Goal: Task Accomplishment & Management: Manage account settings

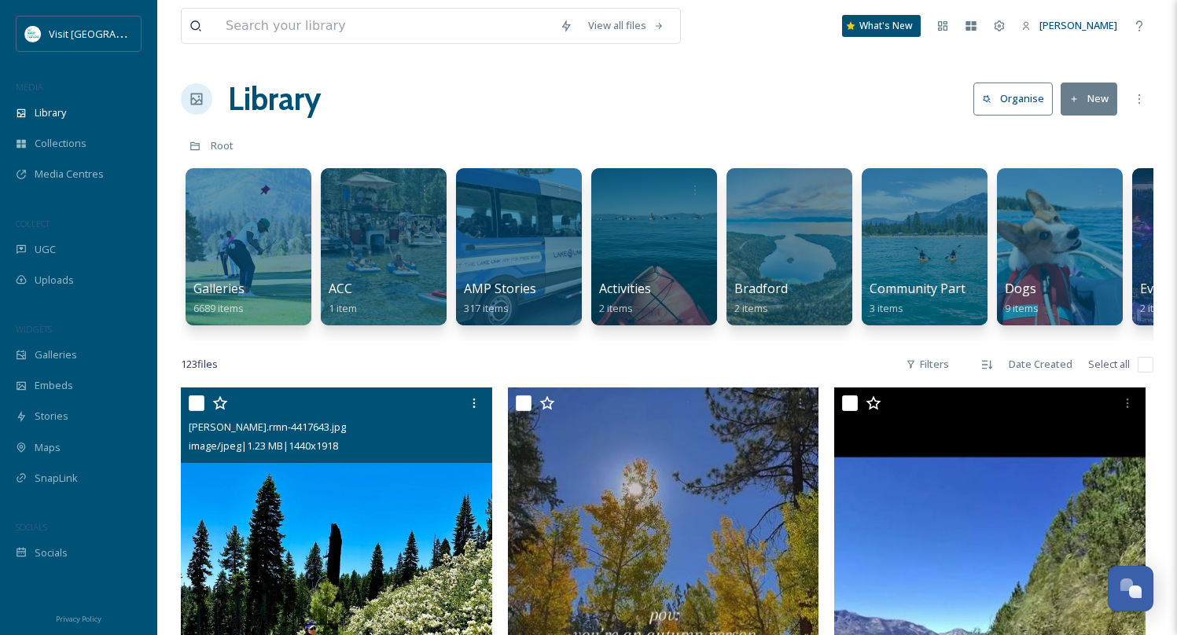
scroll to position [794, 0]
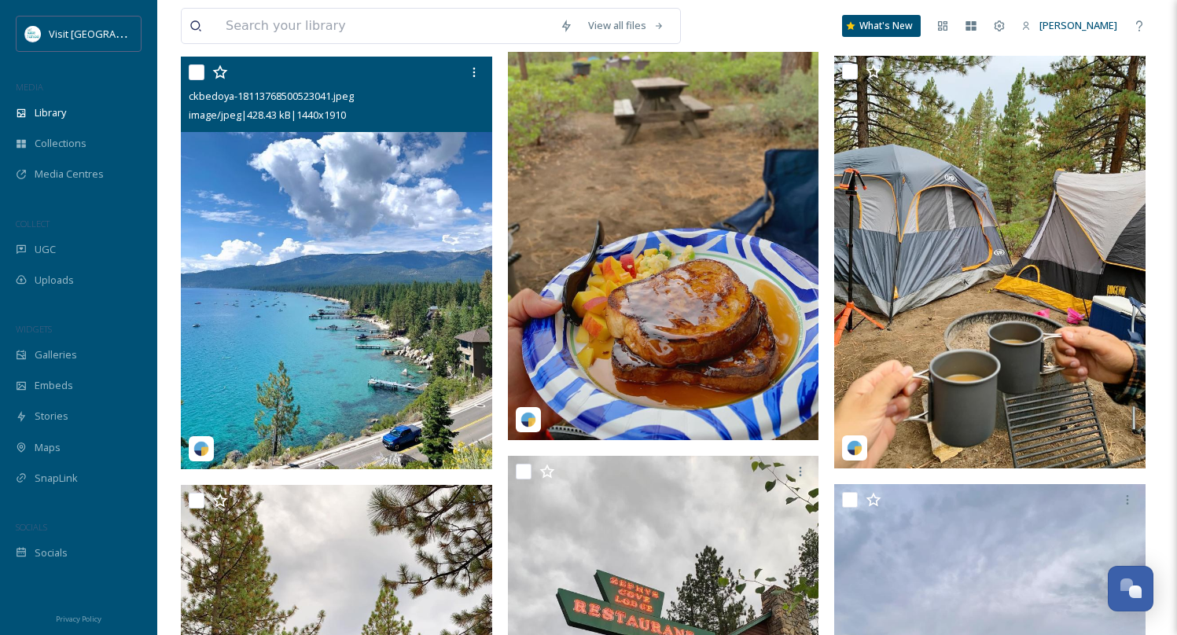
scroll to position [4695, 0]
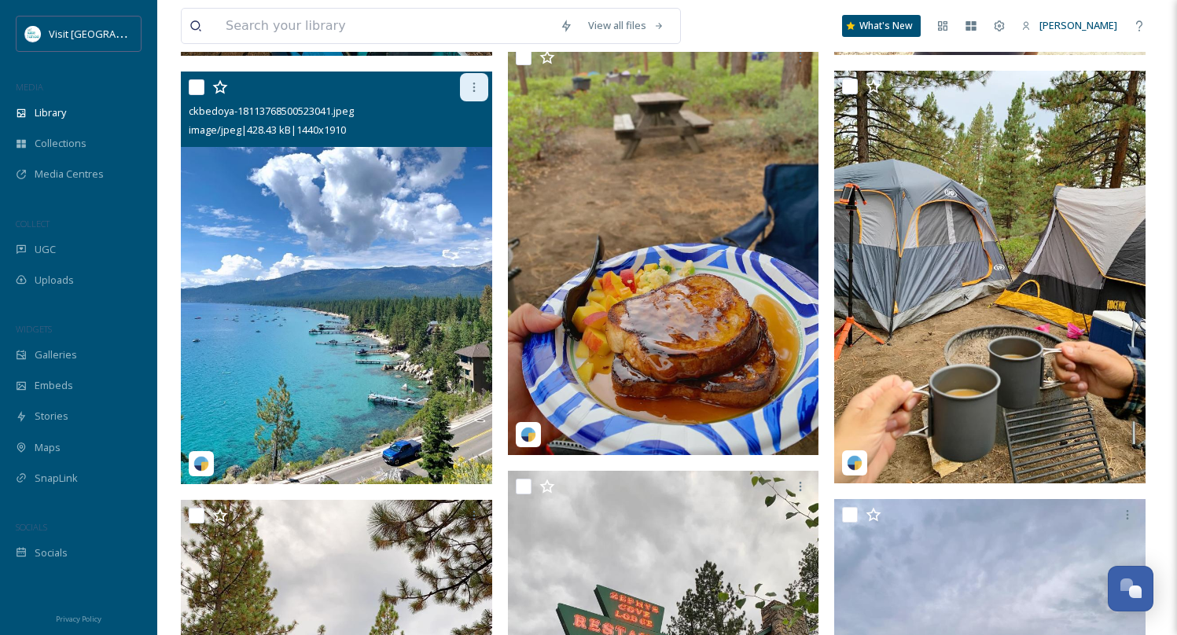
click at [468, 91] on icon at bounding box center [474, 87] width 13 height 13
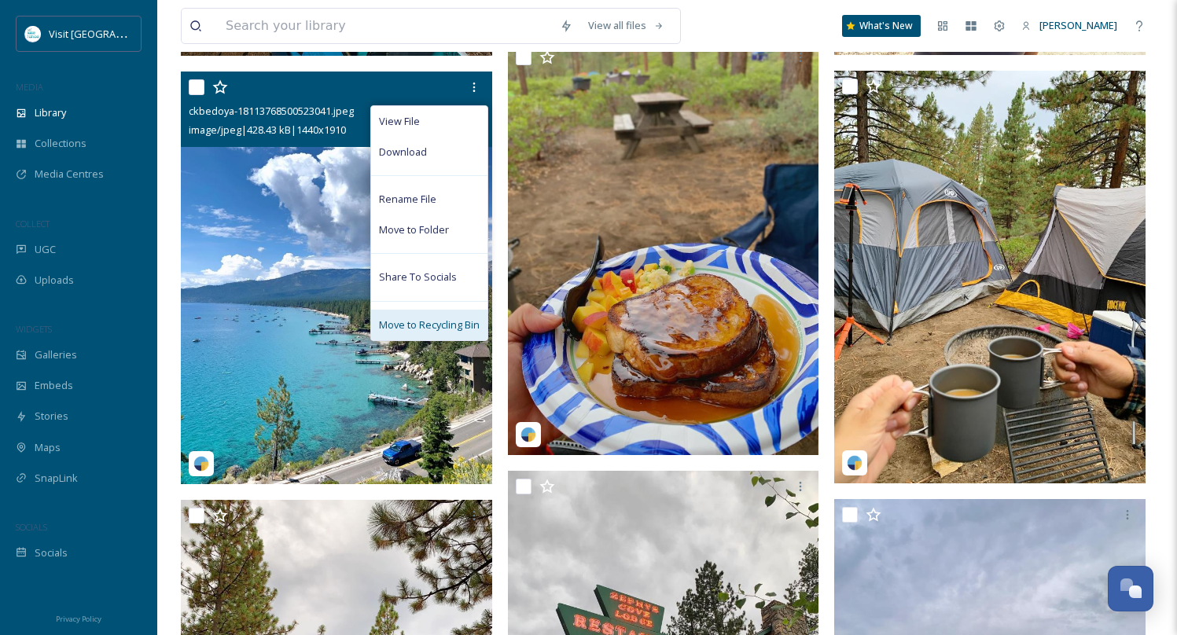
click at [410, 314] on div "Move to Recycling Bin" at bounding box center [429, 325] width 116 height 31
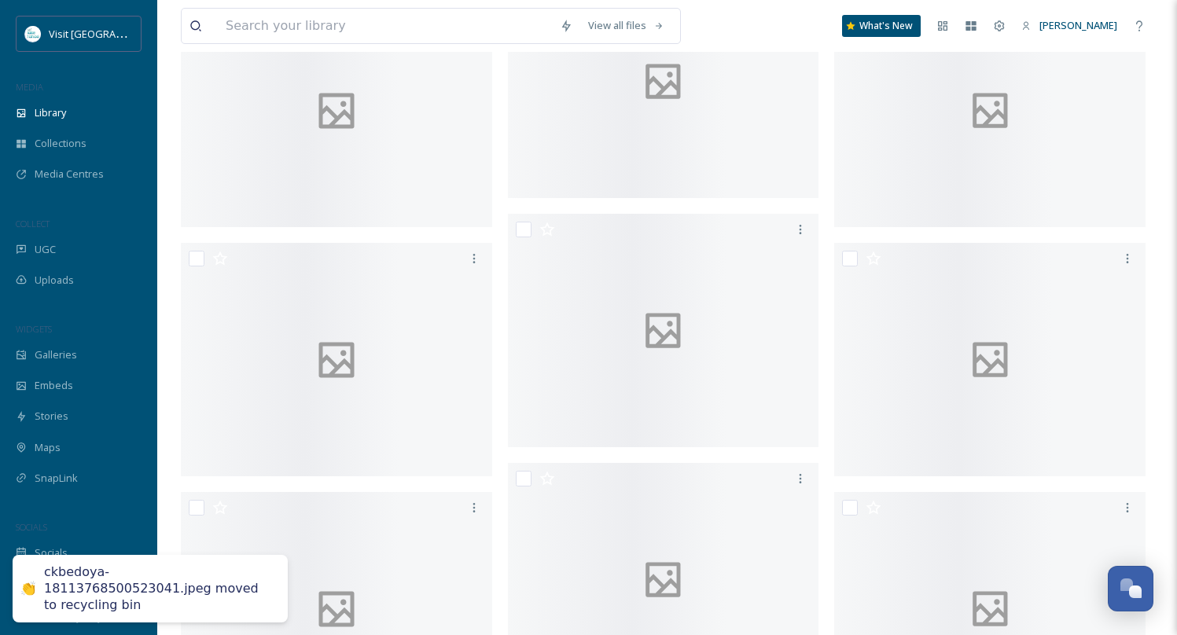
scroll to position [8777, 0]
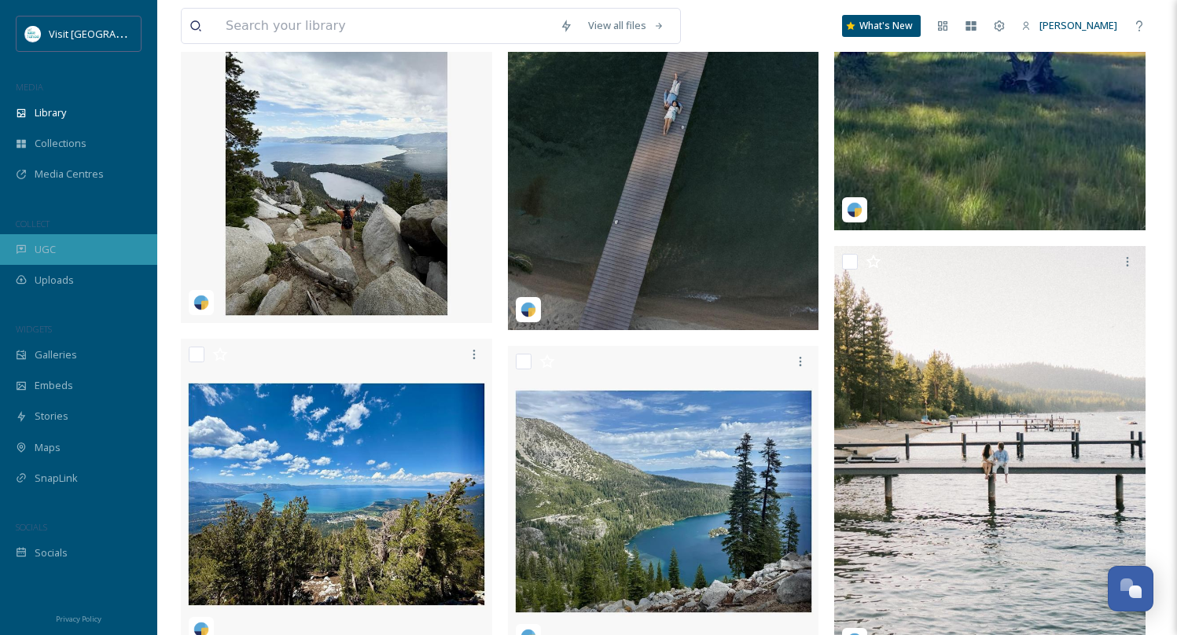
click at [72, 248] on div "UGC" at bounding box center [78, 249] width 157 height 31
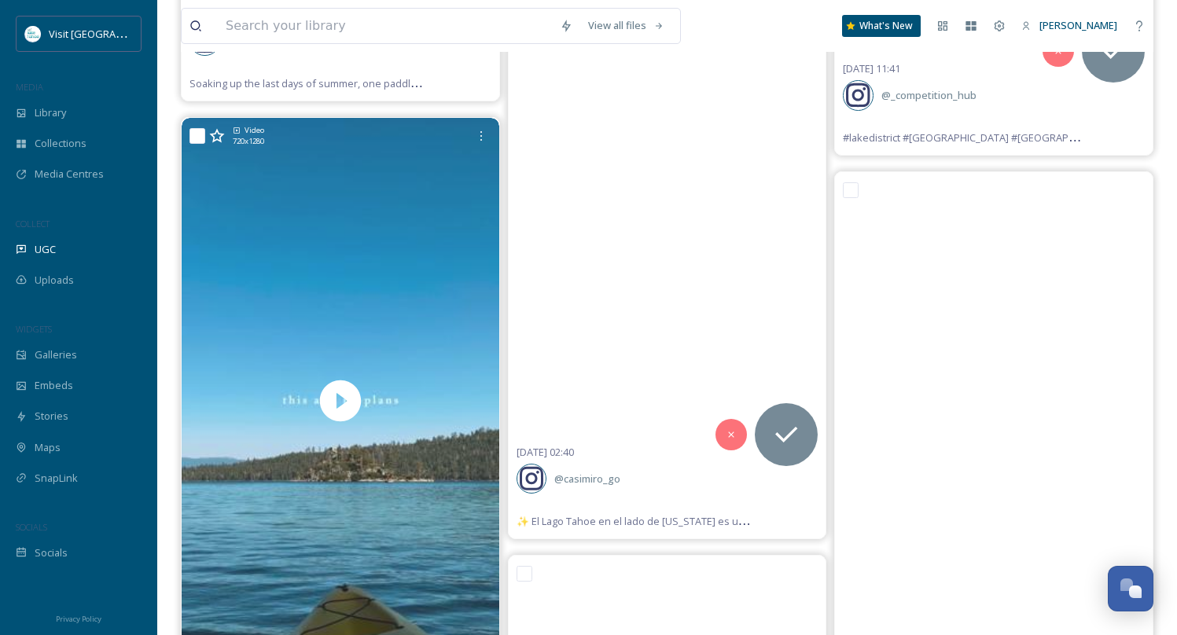
scroll to position [41872, 0]
